Goal: Task Accomplishment & Management: Manage account settings

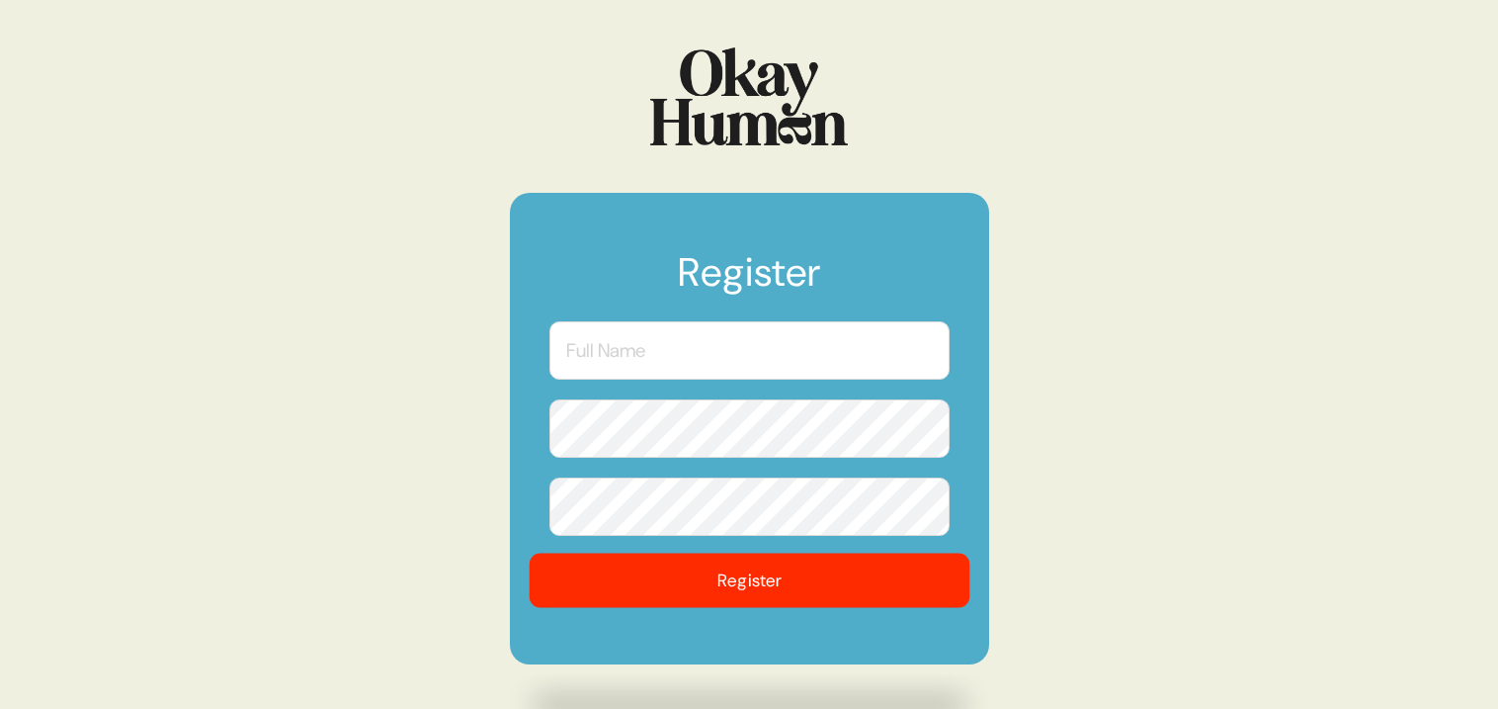
type input "[EMAIL_ADDRESS][PERSON_NAME][DOMAIN_NAME]"
click at [749, 589] on button "Register" at bounding box center [749, 581] width 441 height 54
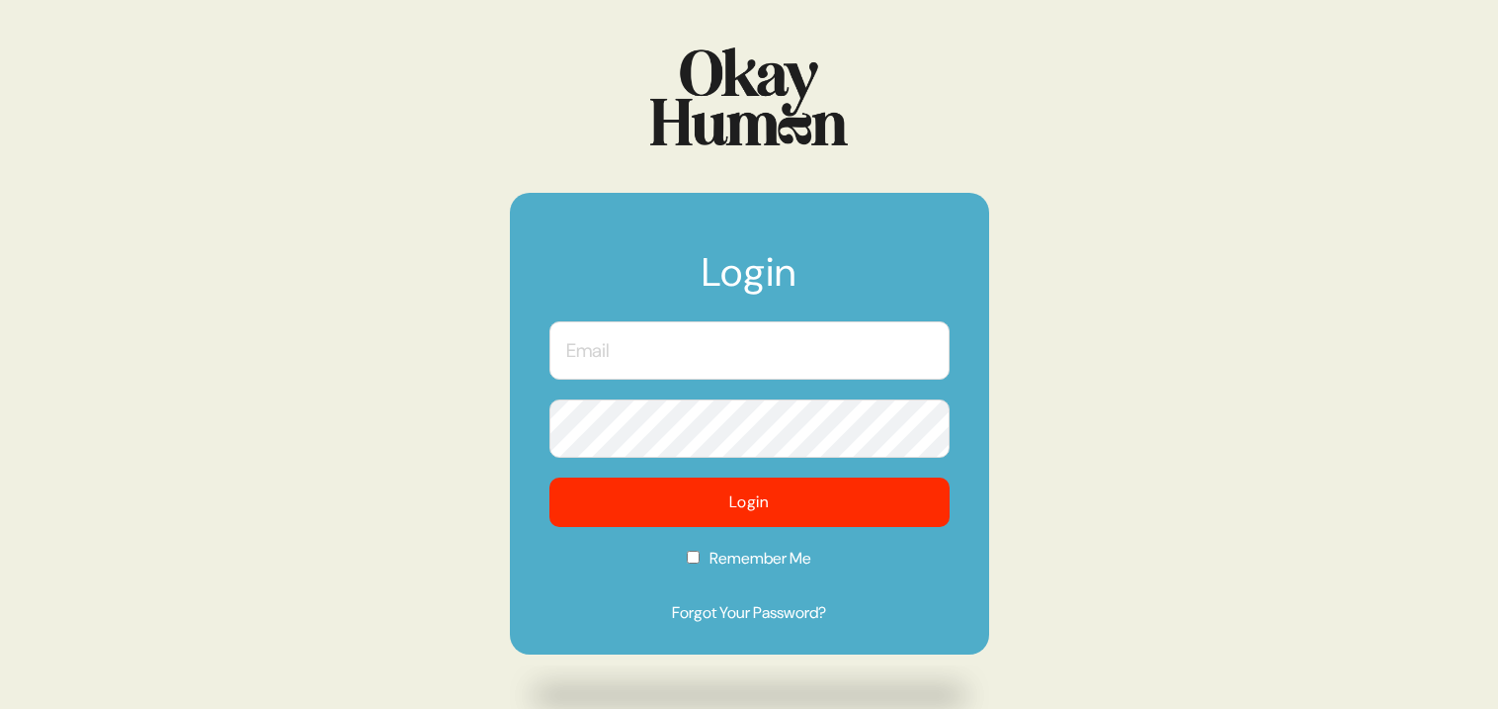
type input "[EMAIL_ADDRESS][PERSON_NAME][DOMAIN_NAME]"
click at [716, 499] on button "Login" at bounding box center [750, 501] width 400 height 49
